Goal: Task Accomplishment & Management: Manage account settings

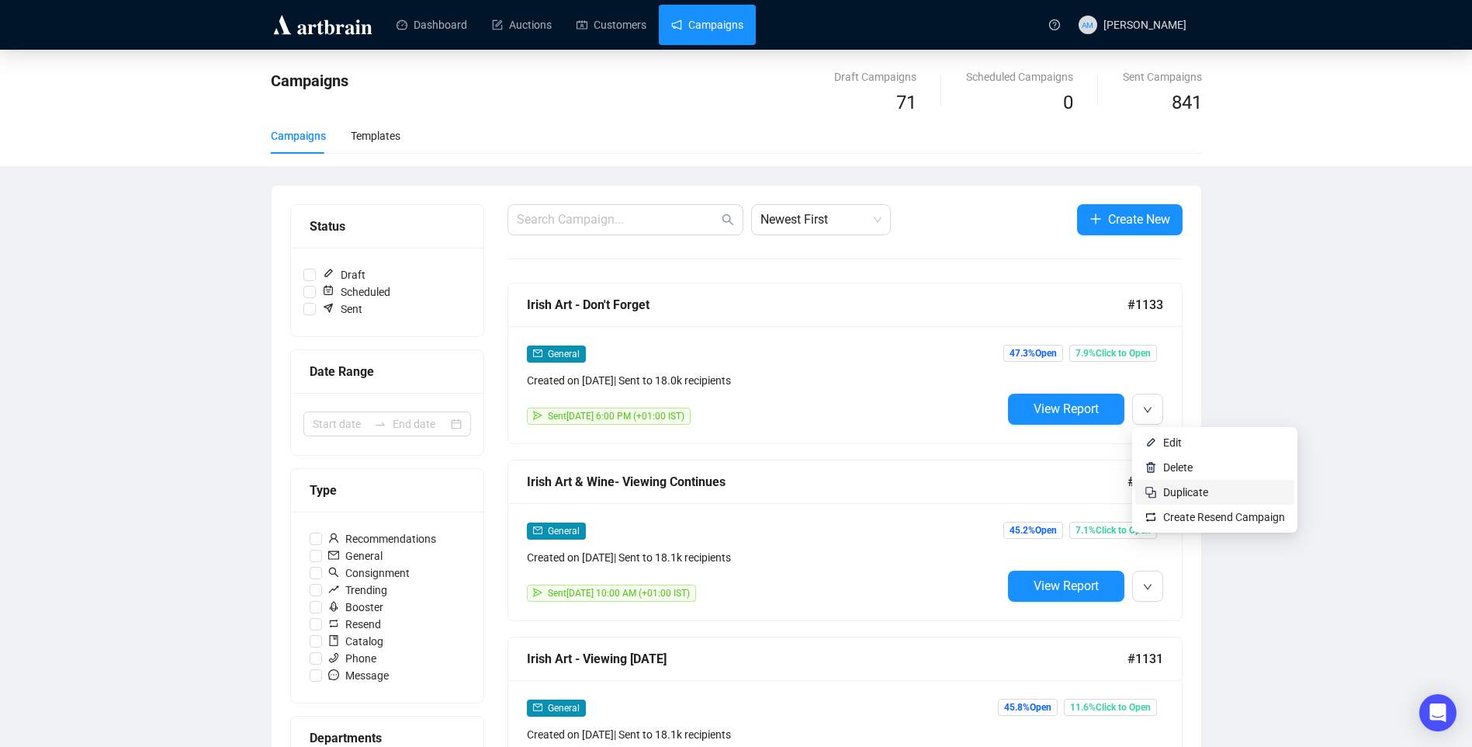
click at [1180, 490] on span "Duplicate" at bounding box center [1185, 492] width 45 height 12
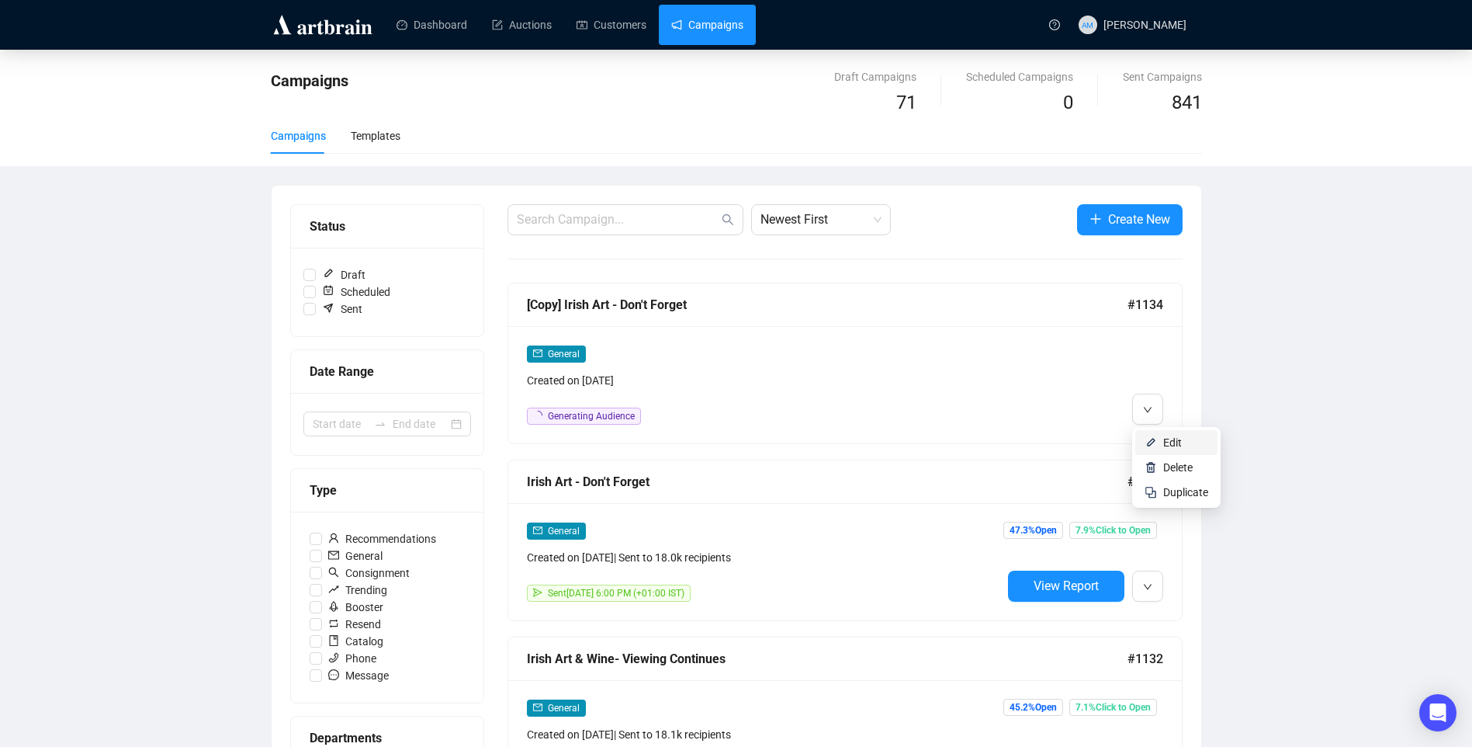
click at [1169, 438] on span "Edit" at bounding box center [1172, 442] width 19 height 12
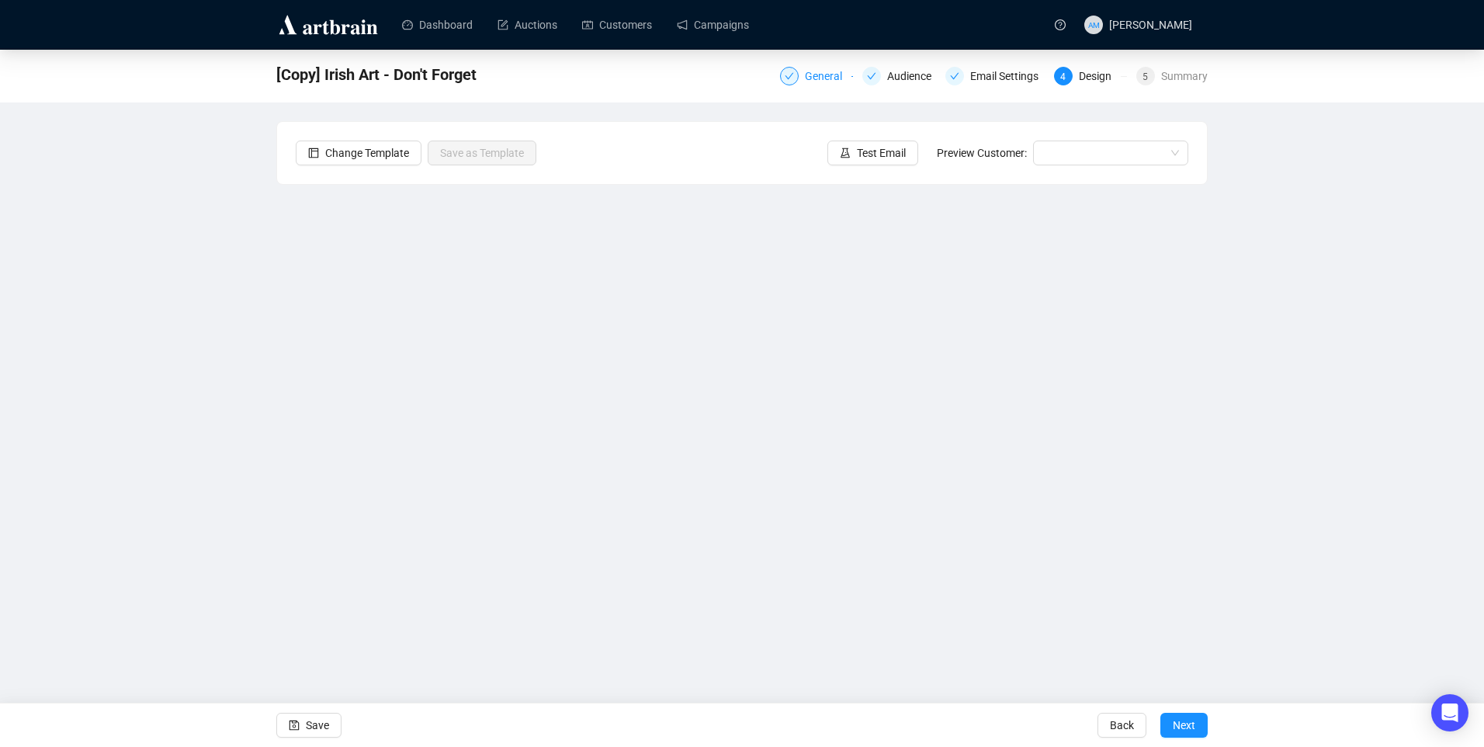
click at [825, 70] on div "General" at bounding box center [828, 76] width 47 height 19
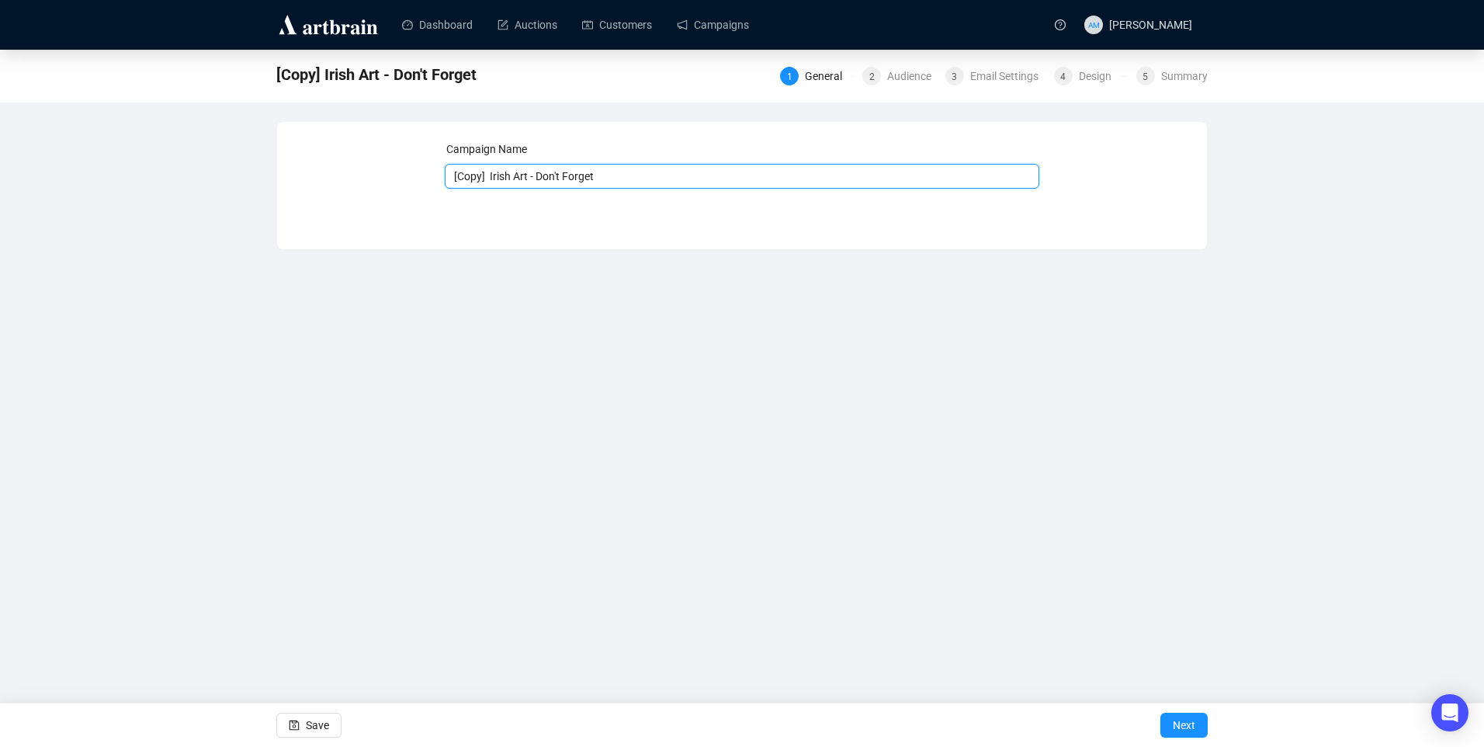
drag, startPoint x: 528, startPoint y: 176, endPoint x: 352, endPoint y: 175, distance: 176.9
click at [374, 171] on div "Campaign Name [Copy] Irish Art - Don't Forget Save Next" at bounding box center [742, 173] width 892 height 67
type input "Fine Wine & Spirits - Don't Forget"
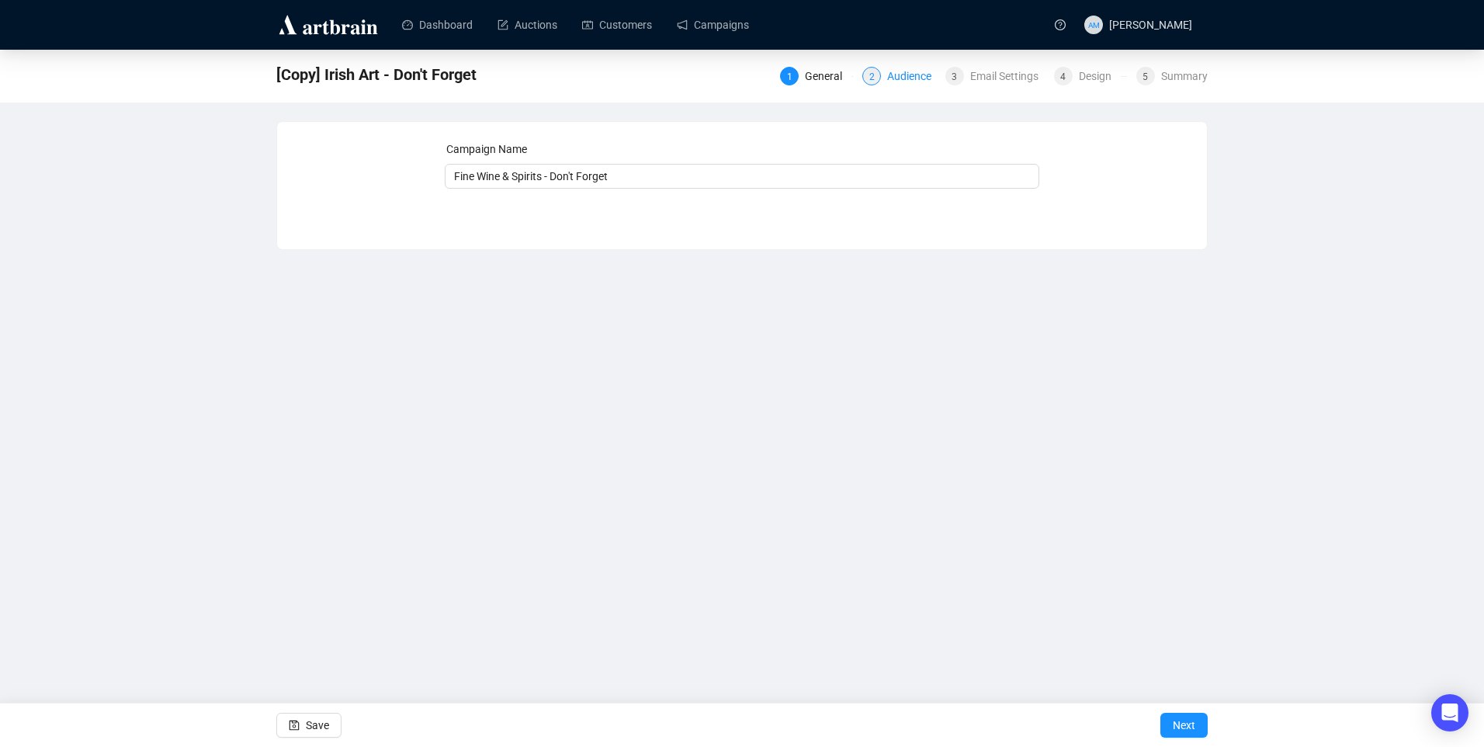
click at [897, 78] on div "Audience" at bounding box center [914, 76] width 54 height 19
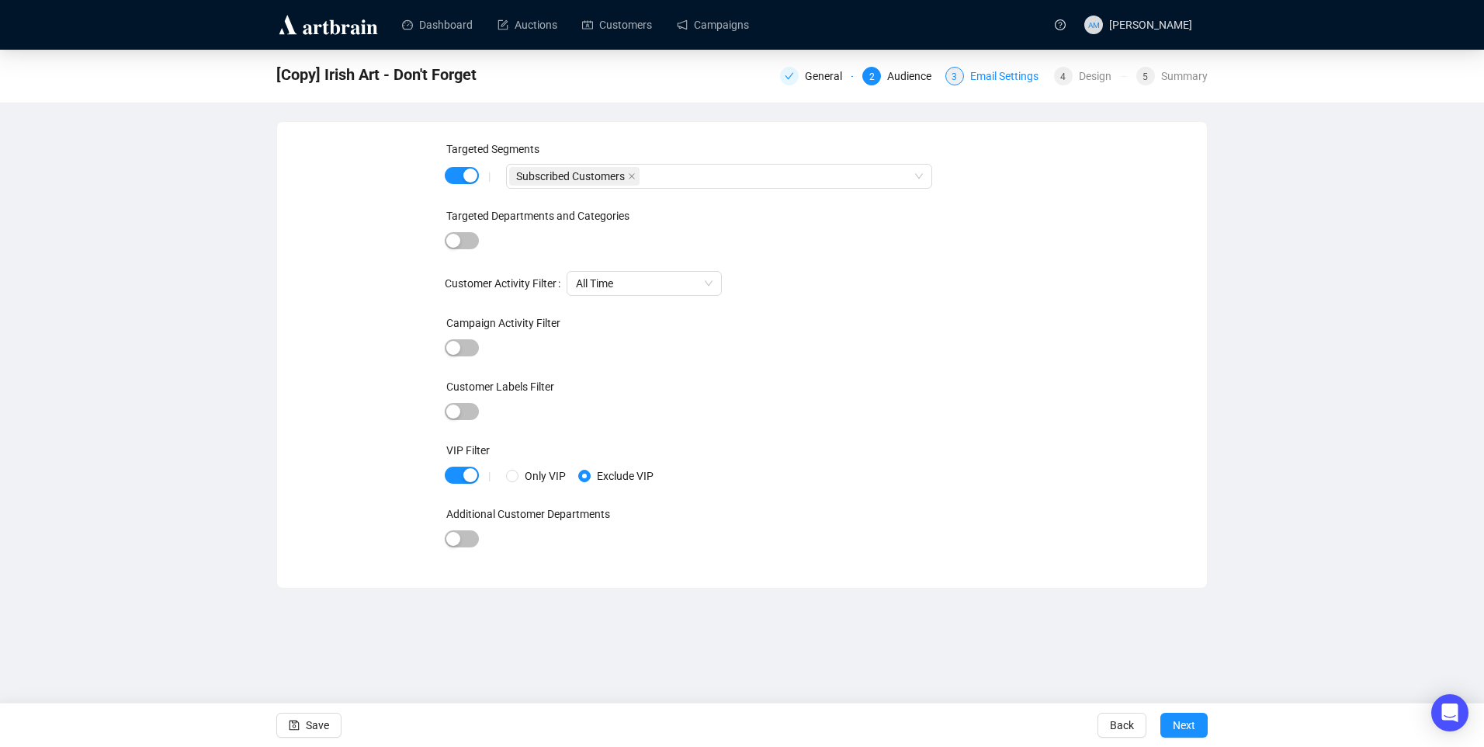
click at [1003, 75] on div "Email Settings" at bounding box center [1009, 76] width 78 height 19
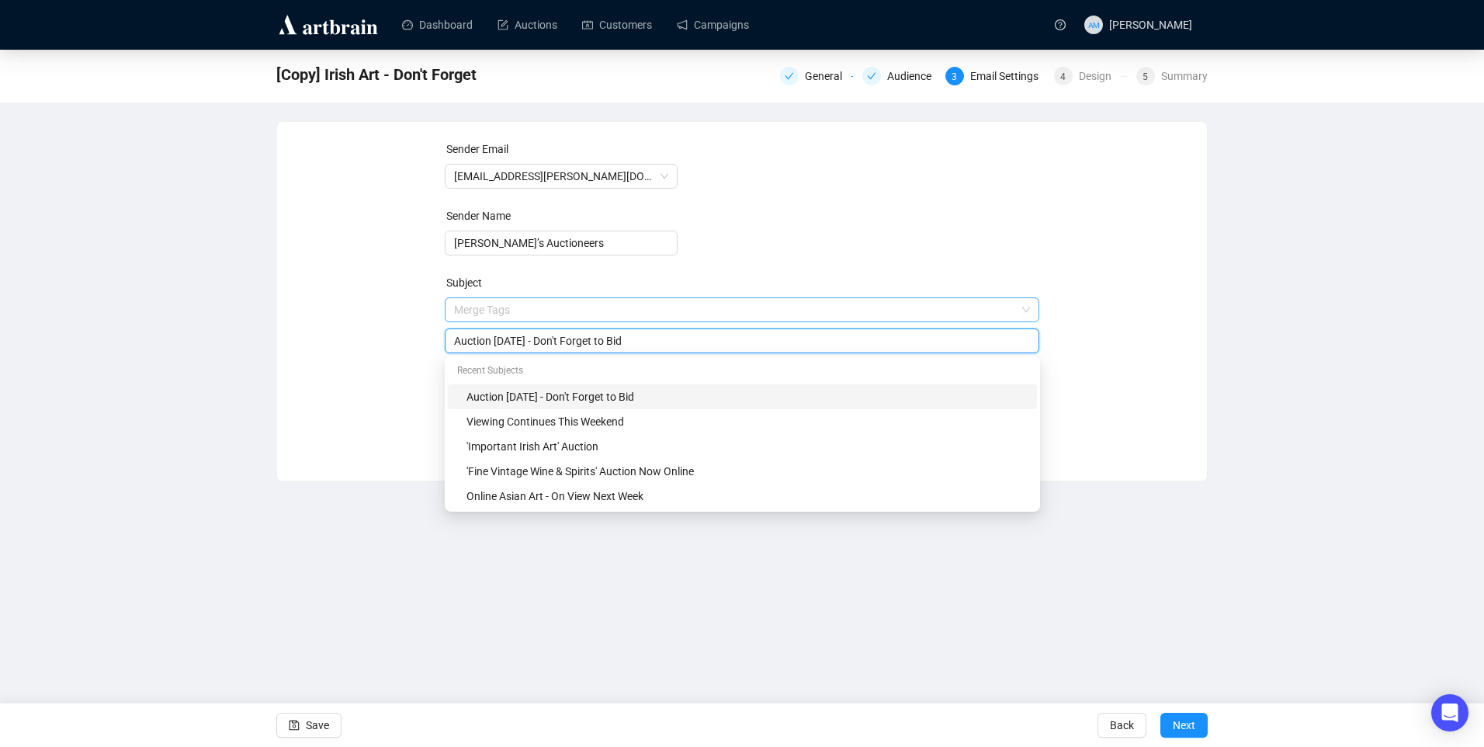
drag, startPoint x: 542, startPoint y: 308, endPoint x: 509, endPoint y: 316, distance: 34.3
click at [509, 316] on span "Merge Tags Auction [DATE] - Don't Forget to Bid" at bounding box center [742, 324] width 595 height 43
type input "Auction [DATE] - Don't Forget to Bid"
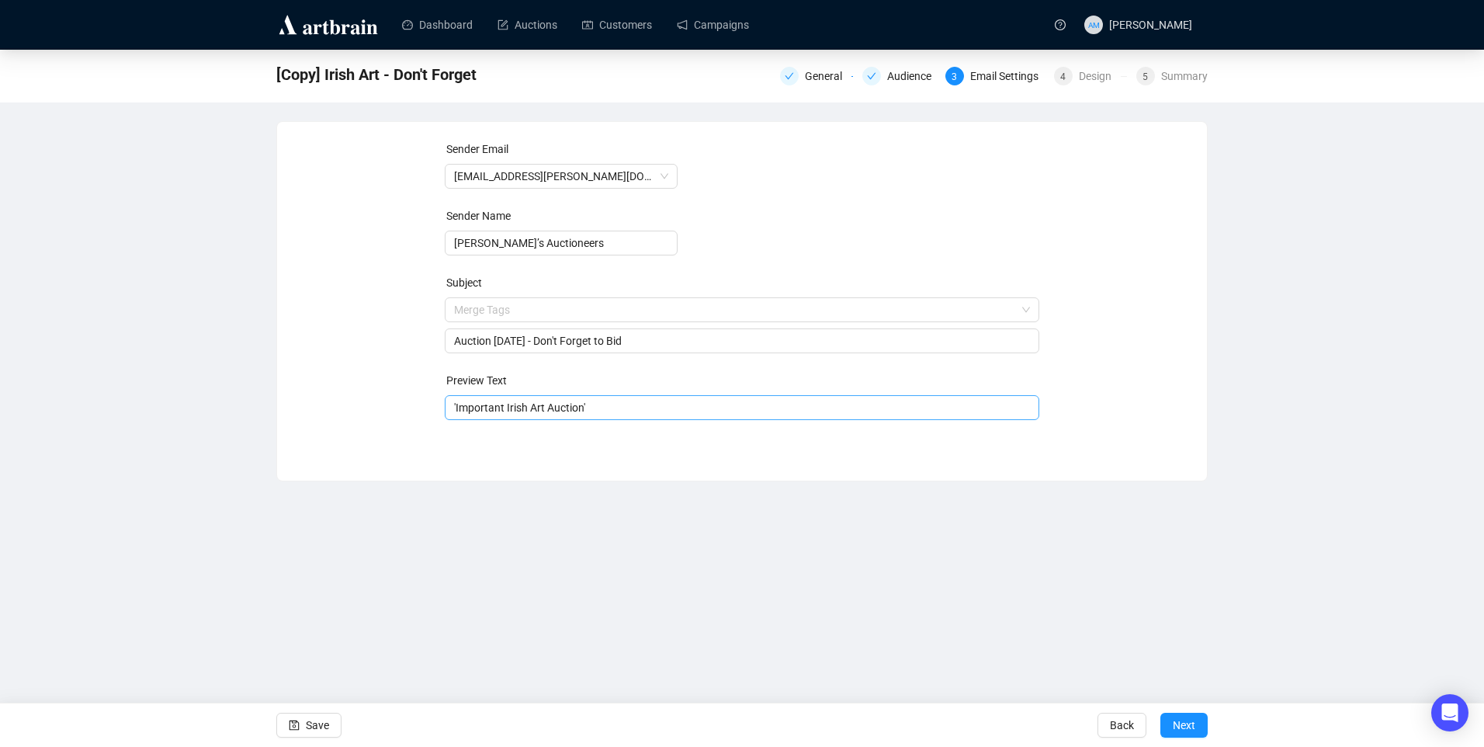
drag, startPoint x: 366, startPoint y: 354, endPoint x: 564, endPoint y: 395, distance: 202.9
click at [369, 354] on div "Sender Email [EMAIL_ADDRESS][PERSON_NAME][DOMAIN_NAME] Sender Name [PERSON_NAME…" at bounding box center [742, 289] width 892 height 298
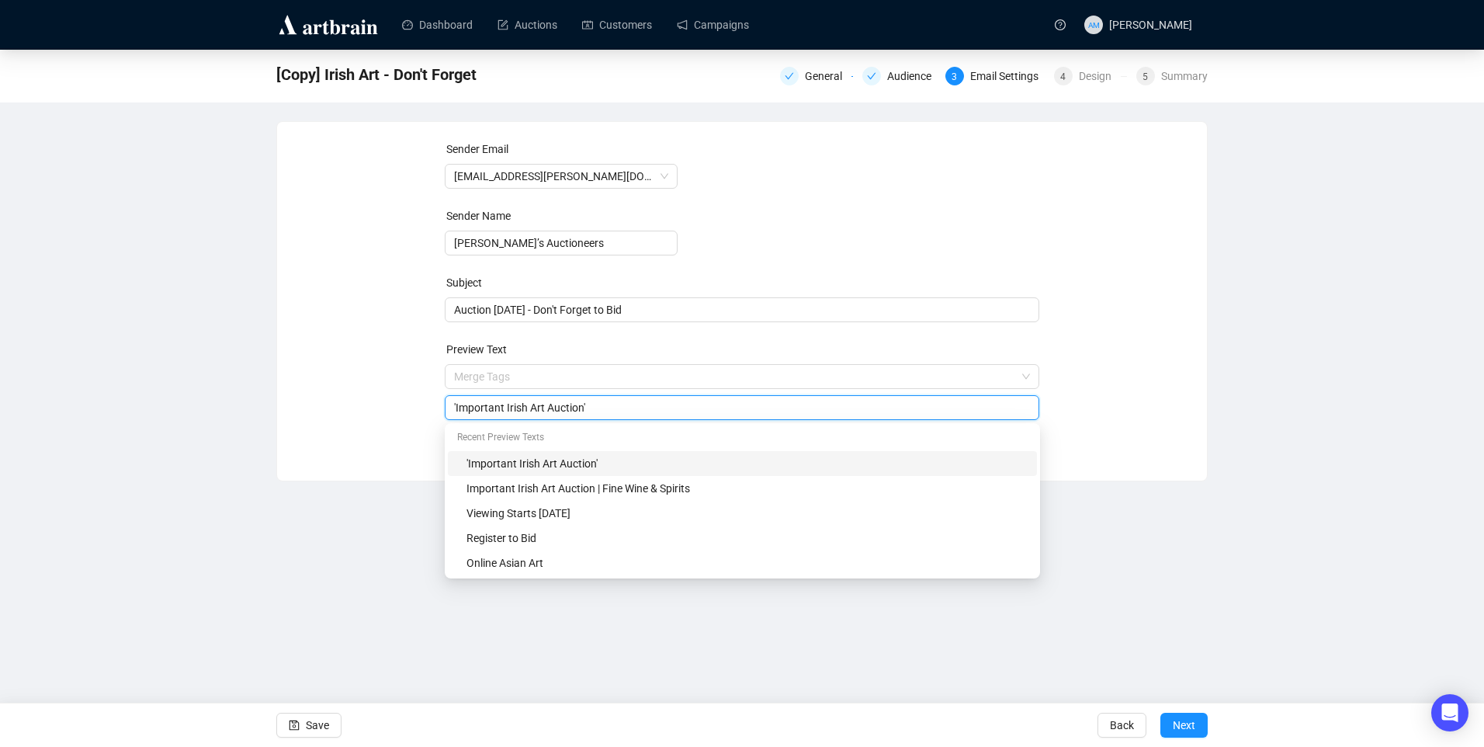
drag, startPoint x: 582, startPoint y: 407, endPoint x: 457, endPoint y: 400, distance: 125.2
click at [457, 400] on input "'Important Irish Art Auction'" at bounding box center [742, 407] width 577 height 17
type input "'Fine Wine & Spirits'"
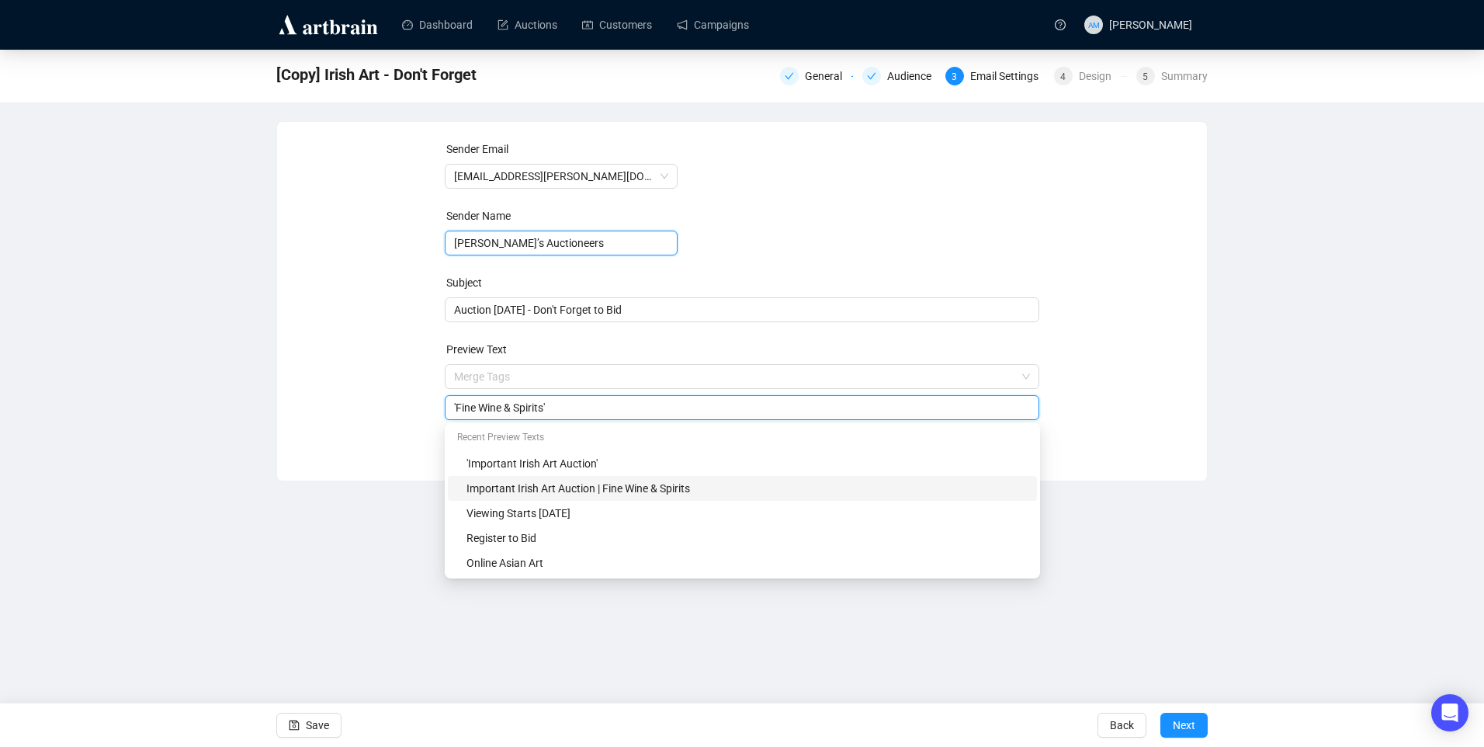
click at [666, 234] on input "[PERSON_NAME]’s Auctioneers" at bounding box center [561, 242] width 233 height 25
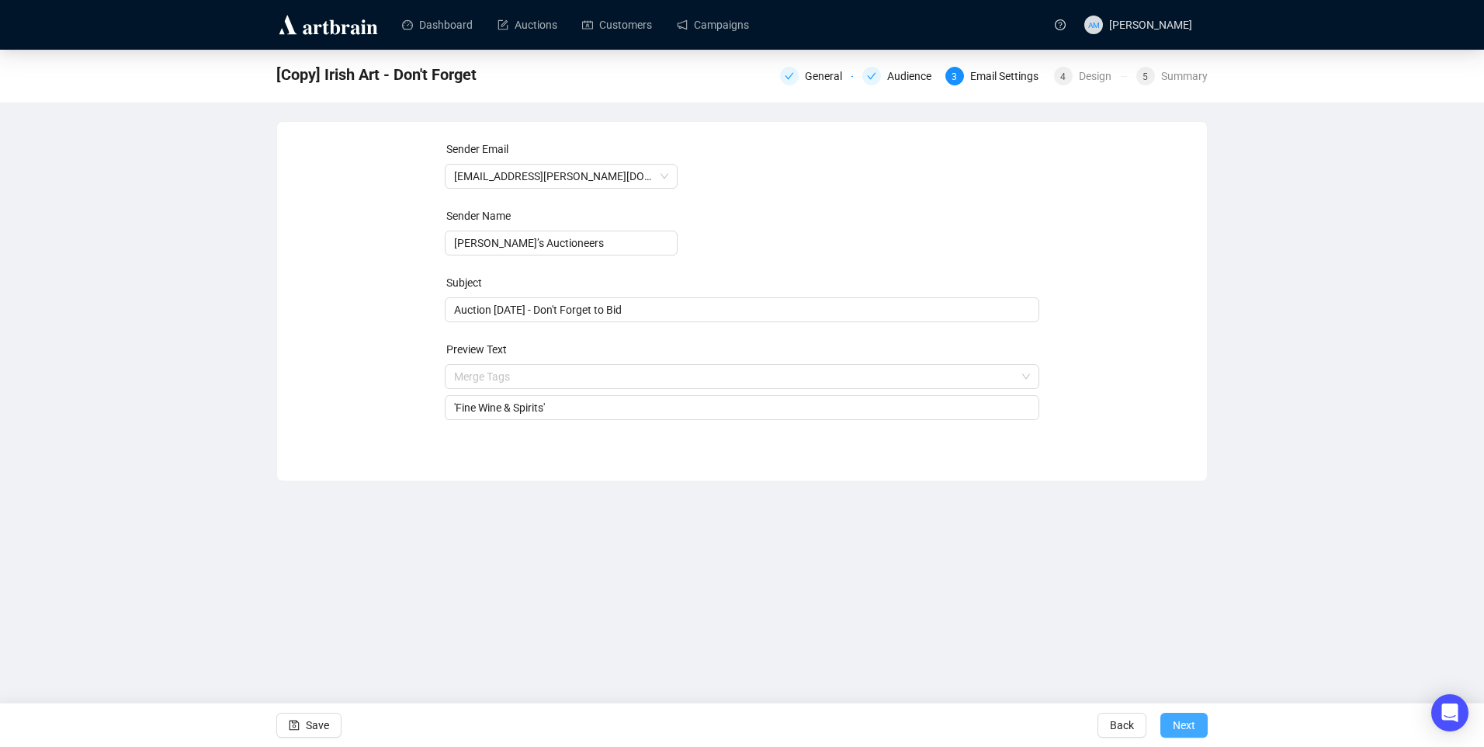
click at [1205, 714] on button "Next" at bounding box center [1183, 724] width 47 height 25
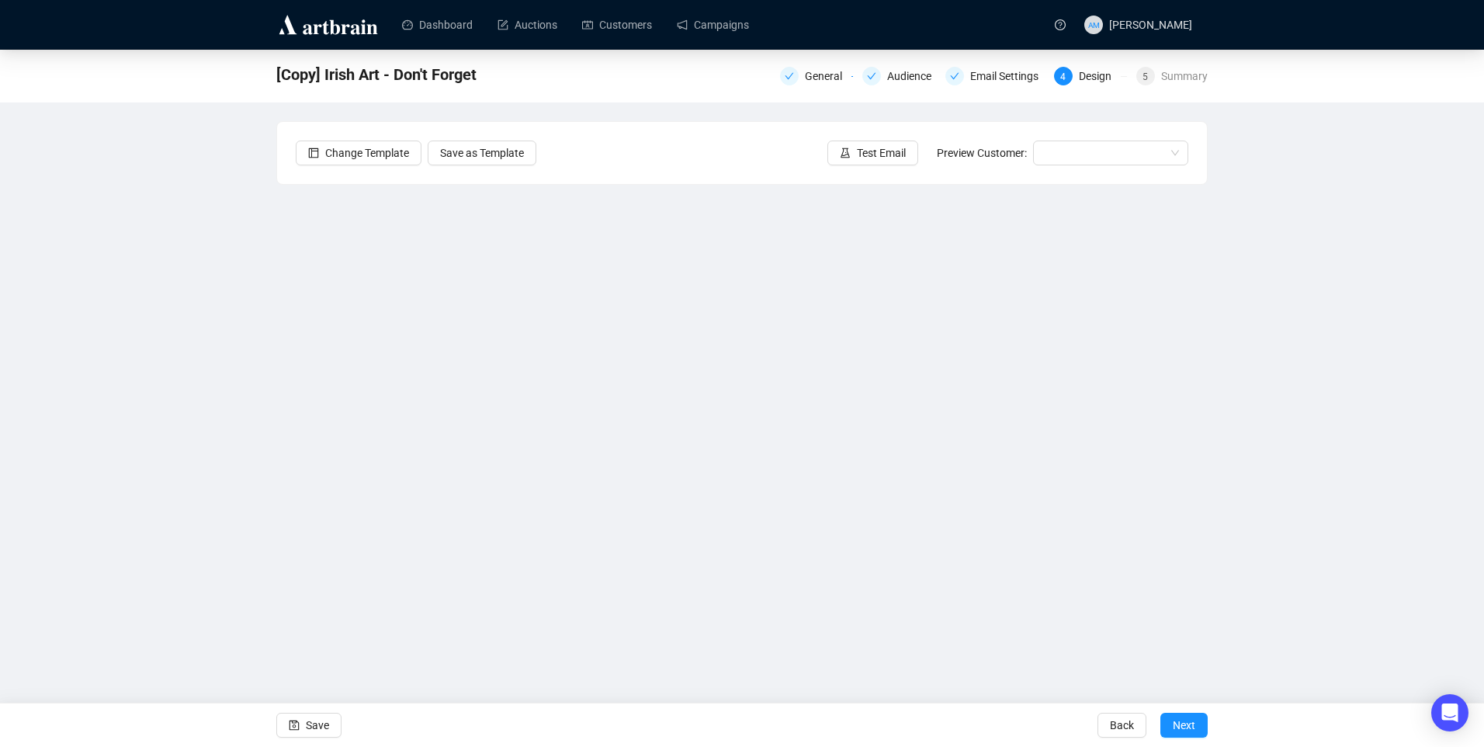
click at [1363, 454] on div "[Copy] Irish Art - Don't Forget General Audience Email Settings 4 Design 5 Summ…" at bounding box center [742, 349] width 1484 height 598
click at [323, 719] on span "Save" at bounding box center [317, 724] width 23 height 43
click at [325, 733] on span "Save" at bounding box center [317, 724] width 23 height 43
click at [882, 150] on span "Test Email" at bounding box center [881, 152] width 49 height 17
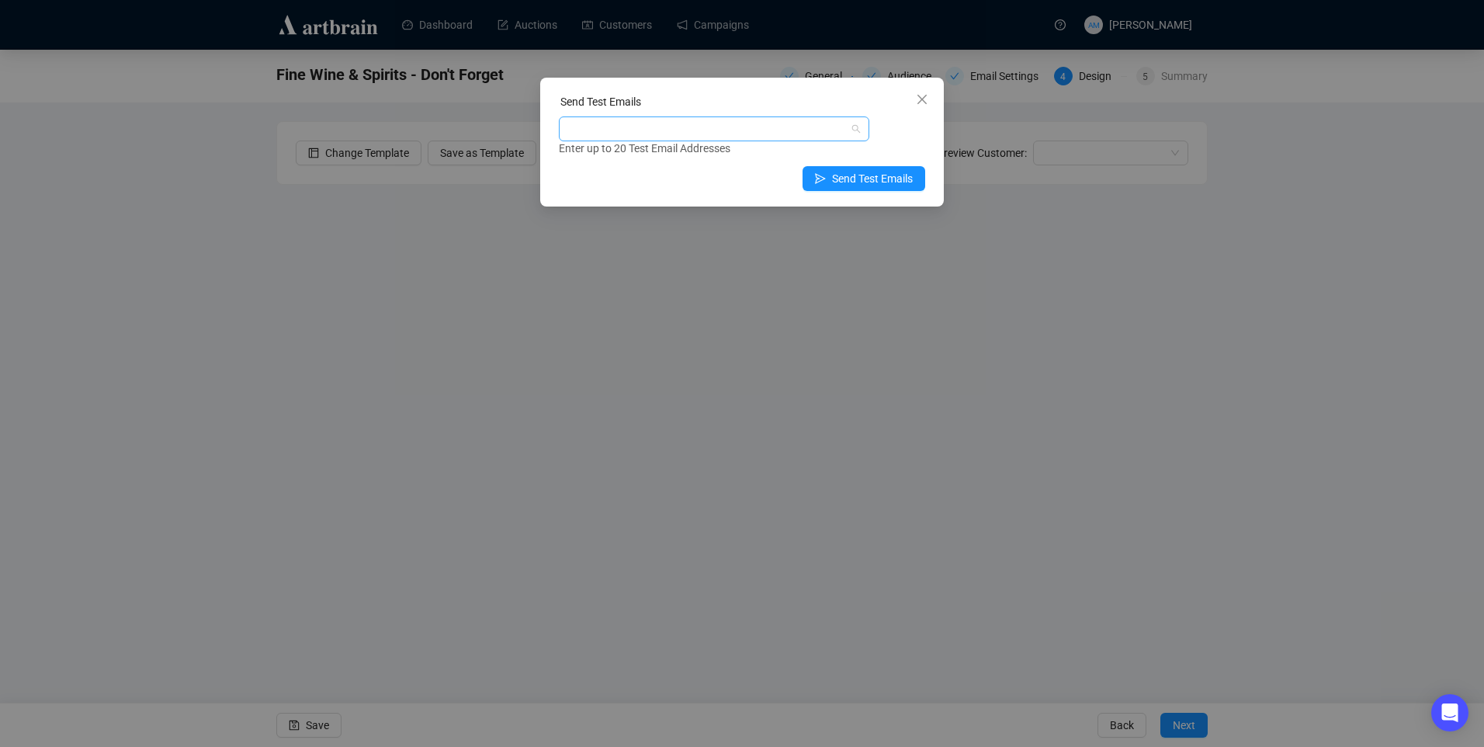
click at [718, 129] on div at bounding box center [706, 129] width 288 height 22
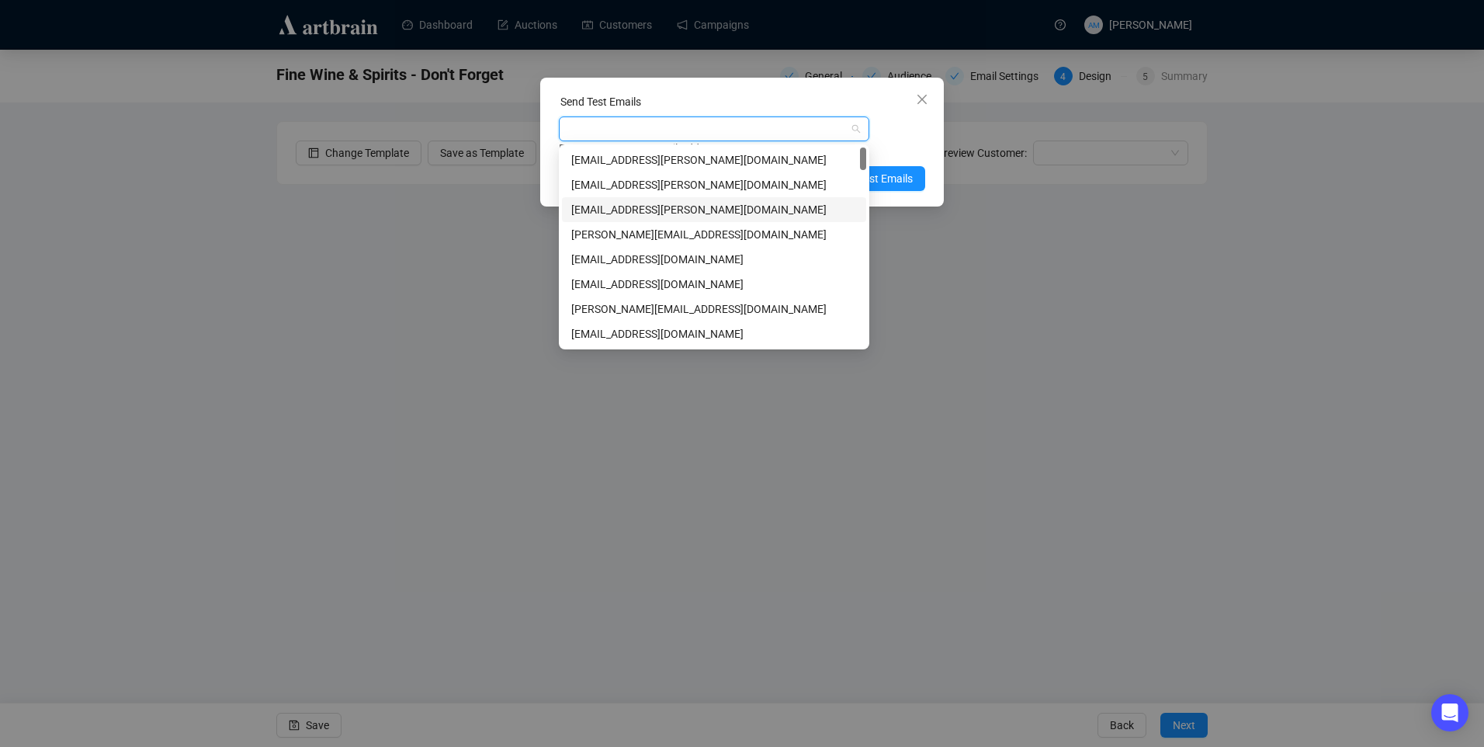
click at [631, 203] on div "[EMAIL_ADDRESS][PERSON_NAME][DOMAIN_NAME]" at bounding box center [714, 209] width 286 height 17
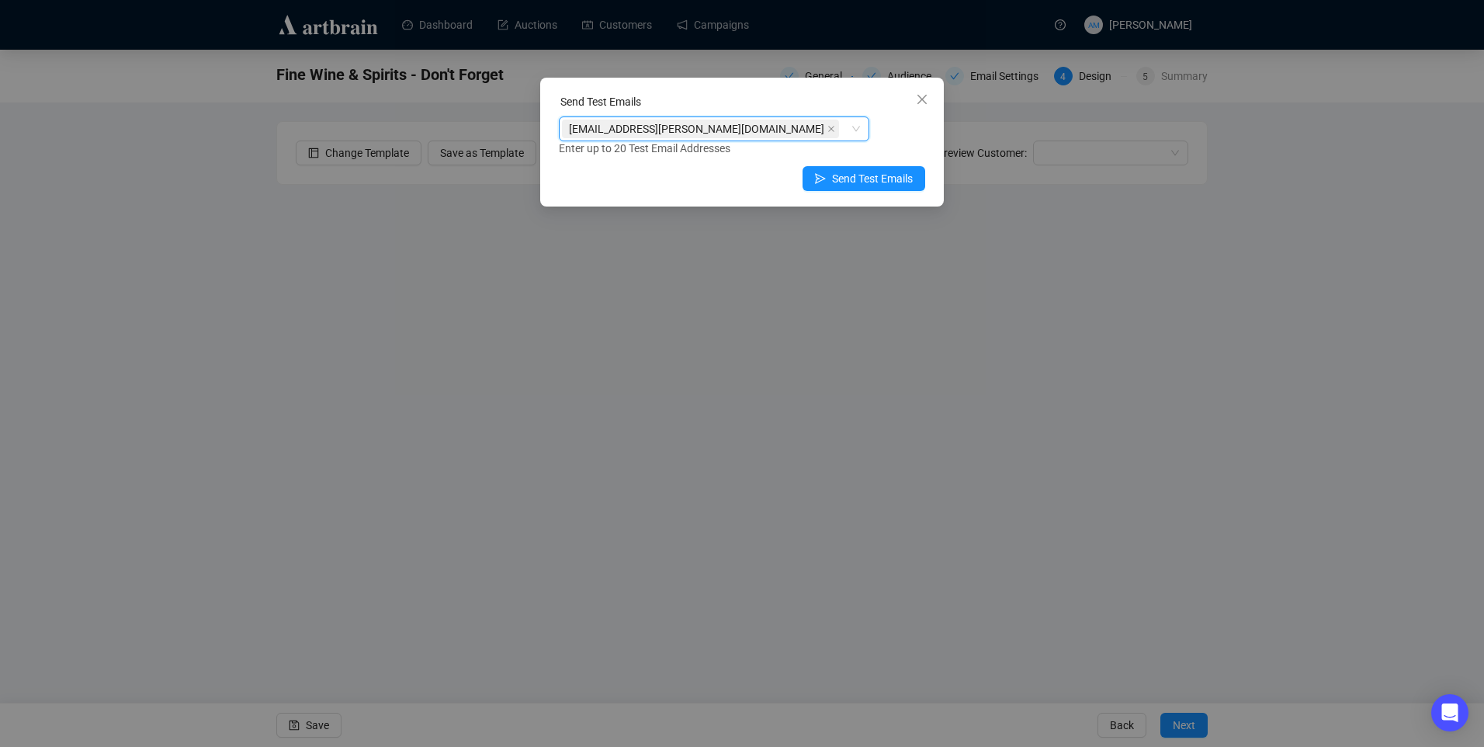
drag, startPoint x: 896, startPoint y: 125, endPoint x: 870, endPoint y: 153, distance: 37.9
click at [896, 126] on div "[EMAIL_ADDRESS][PERSON_NAME][DOMAIN_NAME] [EMAIL_ADDRESS][PERSON_NAME][DOMAIN_N…" at bounding box center [742, 136] width 366 height 40
click at [822, 175] on icon "send" at bounding box center [820, 178] width 11 height 11
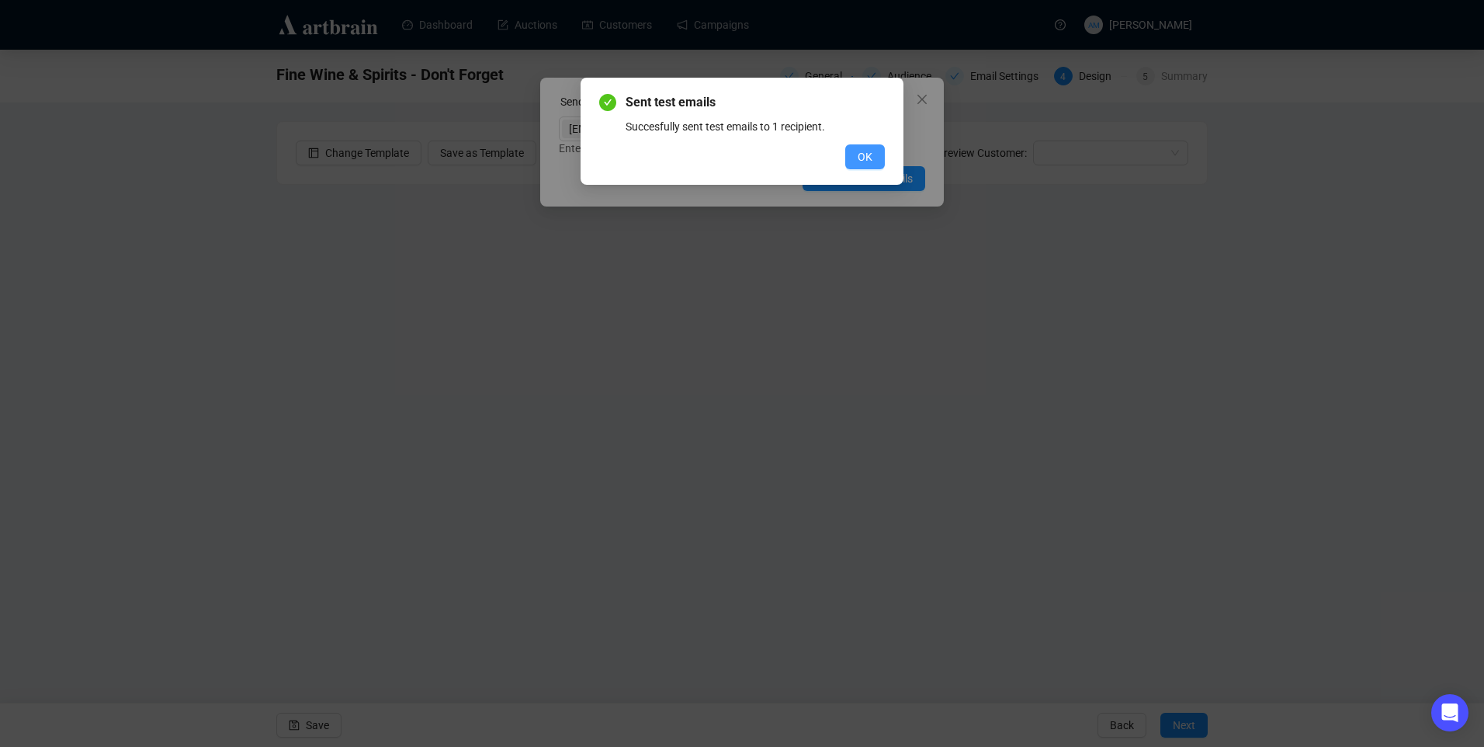
click at [861, 155] on span "OK" at bounding box center [865, 156] width 15 height 17
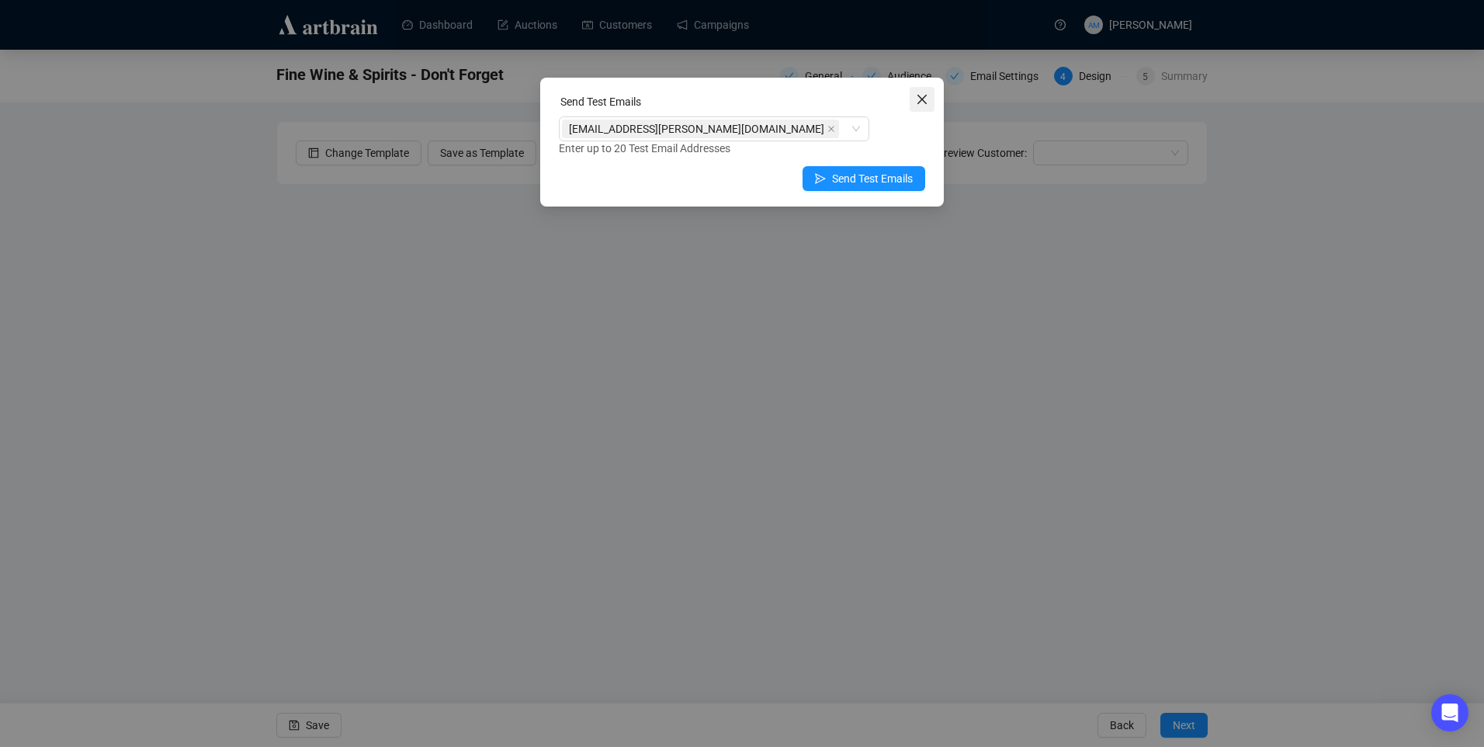
click at [921, 100] on icon "close" at bounding box center [921, 99] width 9 height 9
